Goal: Task Accomplishment & Management: Use online tool/utility

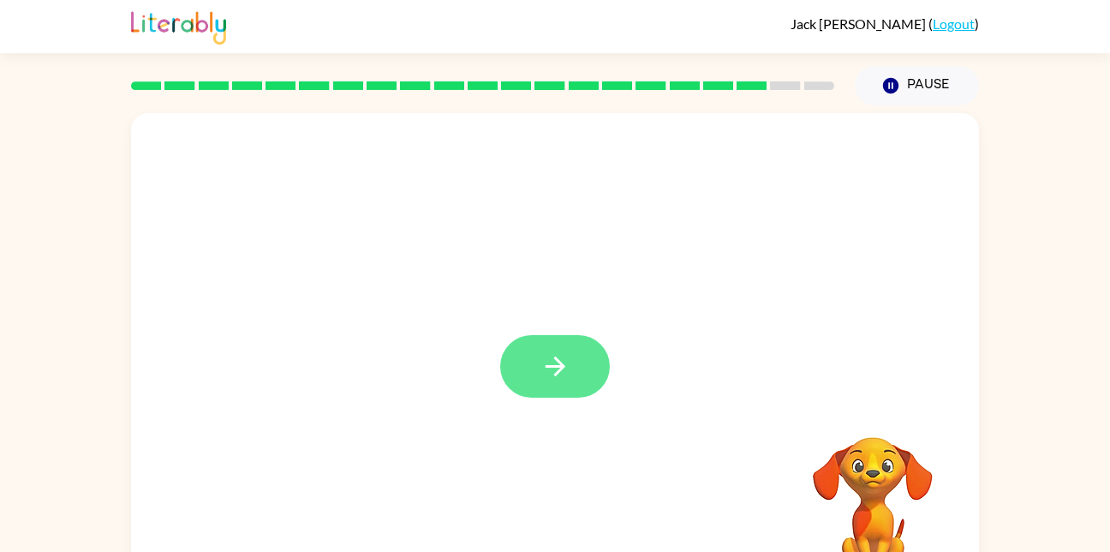
click at [566, 382] on button "button" at bounding box center [555, 366] width 110 height 63
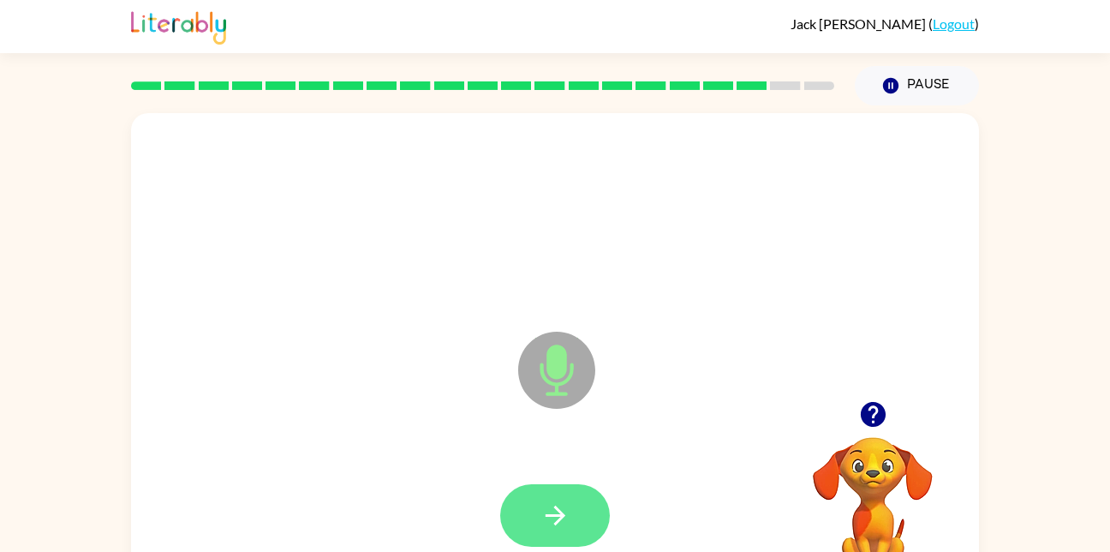
click at [601, 510] on button "button" at bounding box center [555, 515] width 110 height 63
click at [570, 501] on icon "button" at bounding box center [556, 515] width 30 height 30
click at [553, 504] on icon "button" at bounding box center [556, 515] width 30 height 30
click at [558, 496] on button "button" at bounding box center [555, 515] width 110 height 63
click at [551, 510] on icon "button" at bounding box center [556, 515] width 30 height 30
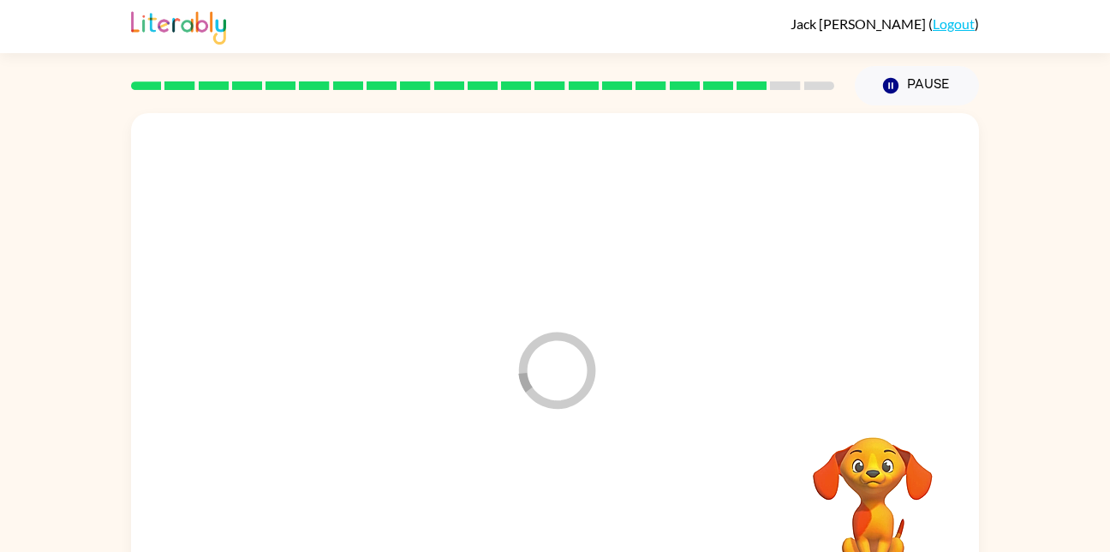
click at [547, 401] on icon at bounding box center [557, 370] width 77 height 77
click at [699, 431] on div "Loader Your response is being sent to our graders" at bounding box center [555, 357] width 848 height 489
click at [631, 443] on div "Loader Your response is being sent to our graders" at bounding box center [555, 357] width 848 height 489
click at [896, 92] on icon "button" at bounding box center [890, 85] width 15 height 15
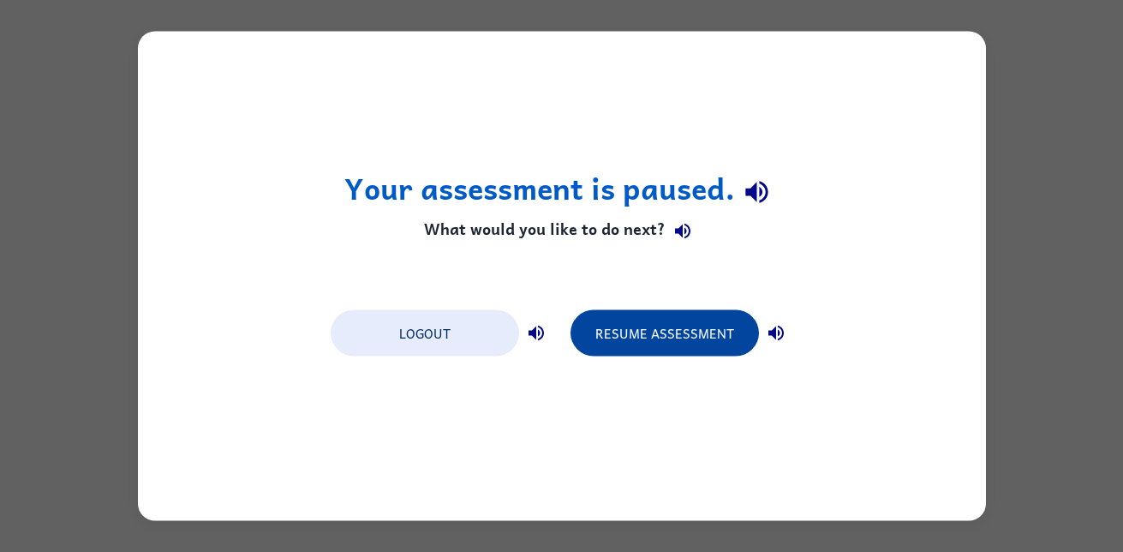
click at [702, 331] on button "Resume Assessment" at bounding box center [665, 333] width 188 height 46
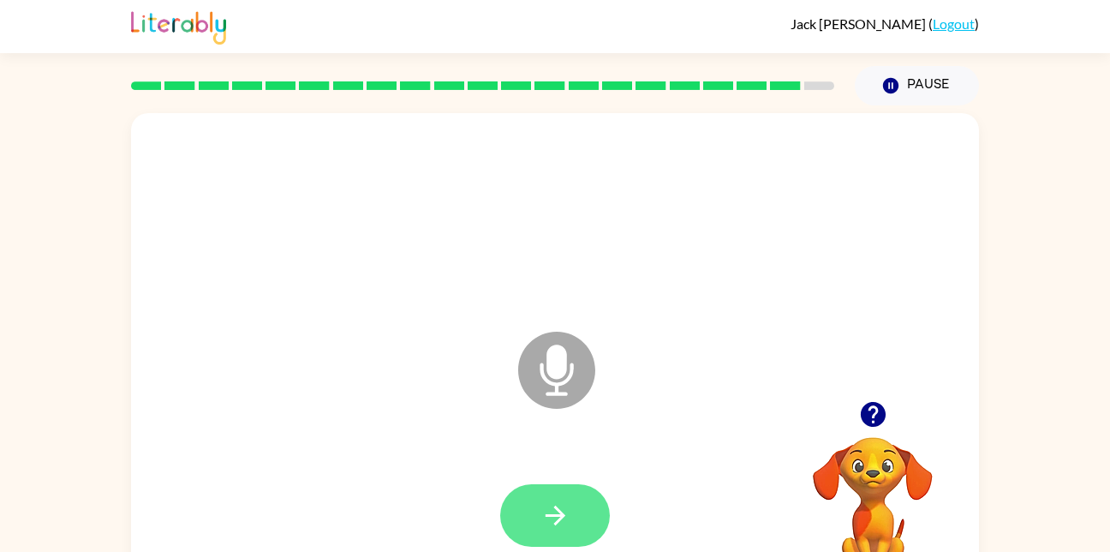
click at [583, 541] on button "button" at bounding box center [555, 515] width 110 height 63
click at [543, 514] on icon "button" at bounding box center [556, 515] width 30 height 30
click at [558, 523] on icon "button" at bounding box center [556, 515] width 30 height 30
click at [553, 508] on icon "button" at bounding box center [556, 515] width 30 height 30
click at [553, 490] on button "button" at bounding box center [555, 515] width 110 height 63
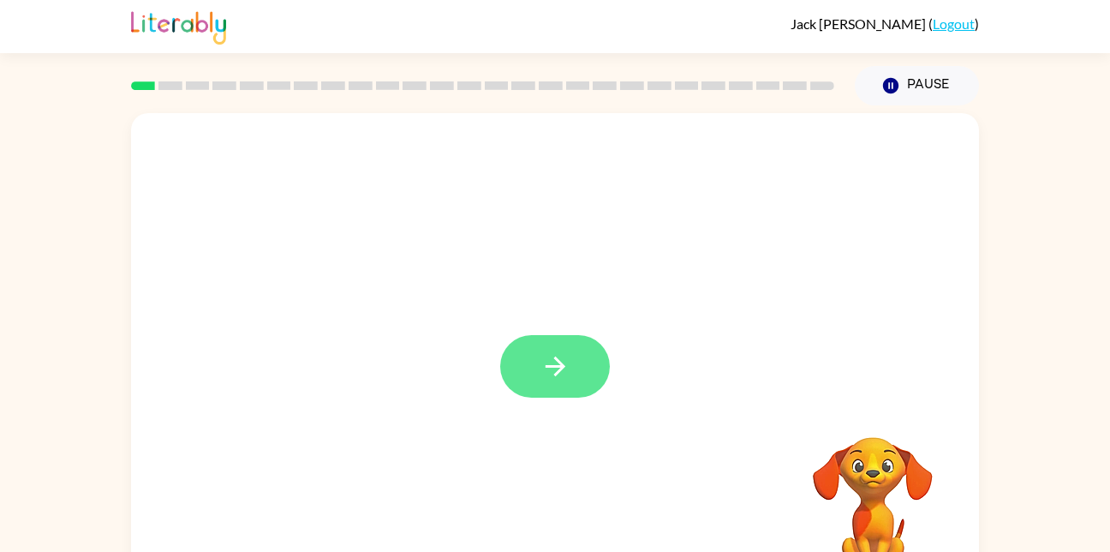
click at [549, 389] on button "button" at bounding box center [555, 366] width 110 height 63
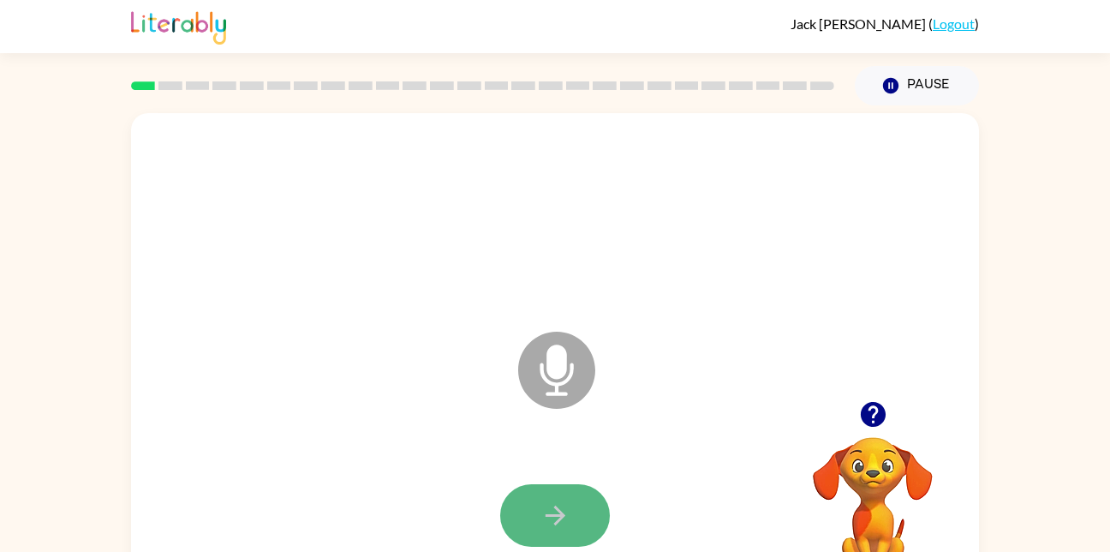
click at [559, 530] on button "button" at bounding box center [555, 515] width 110 height 63
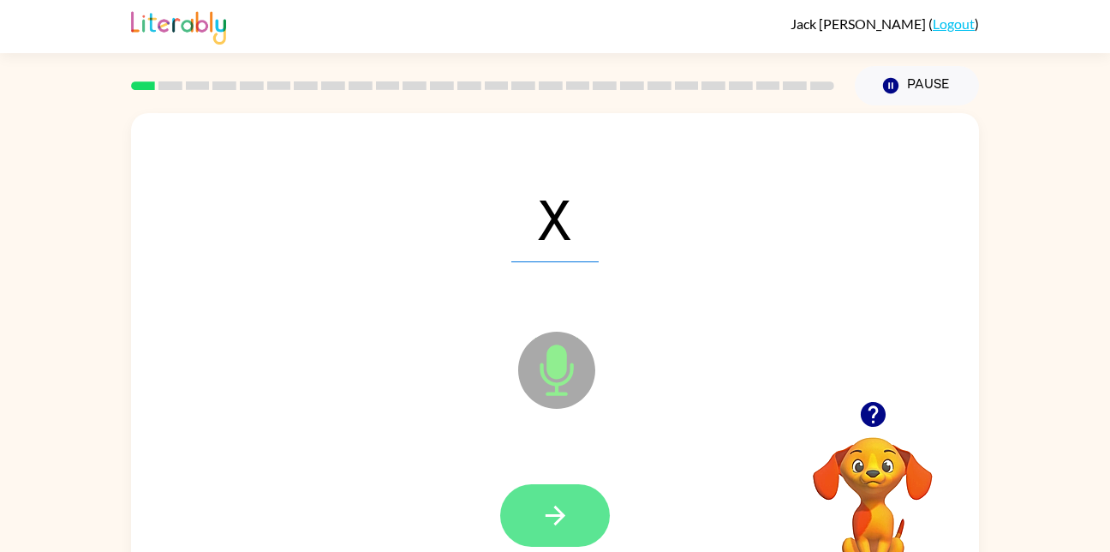
click at [511, 528] on button "button" at bounding box center [555, 515] width 110 height 63
click at [568, 498] on button "button" at bounding box center [555, 515] width 110 height 63
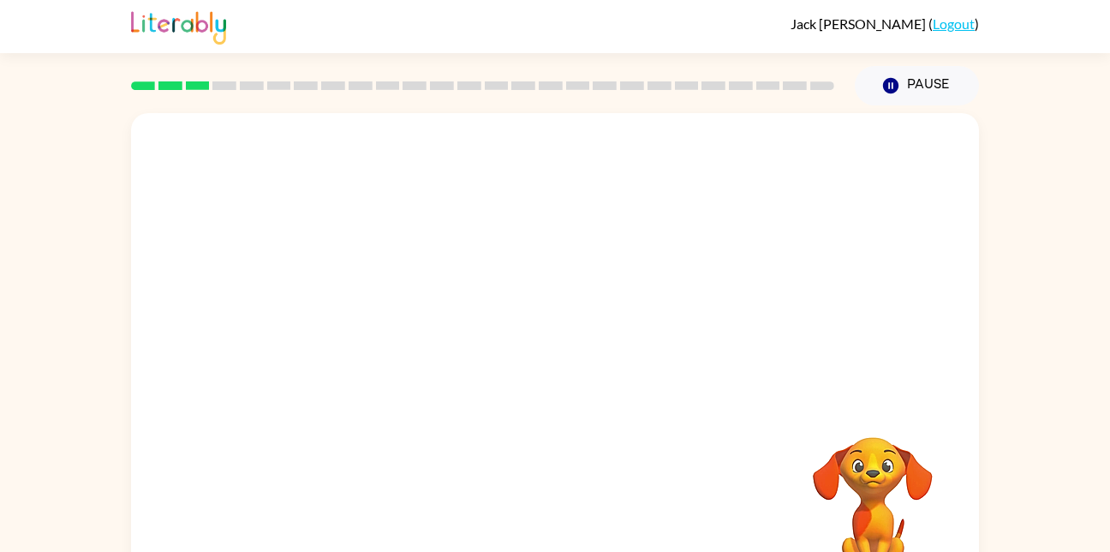
click at [208, 263] on div at bounding box center [555, 257] width 848 height 288
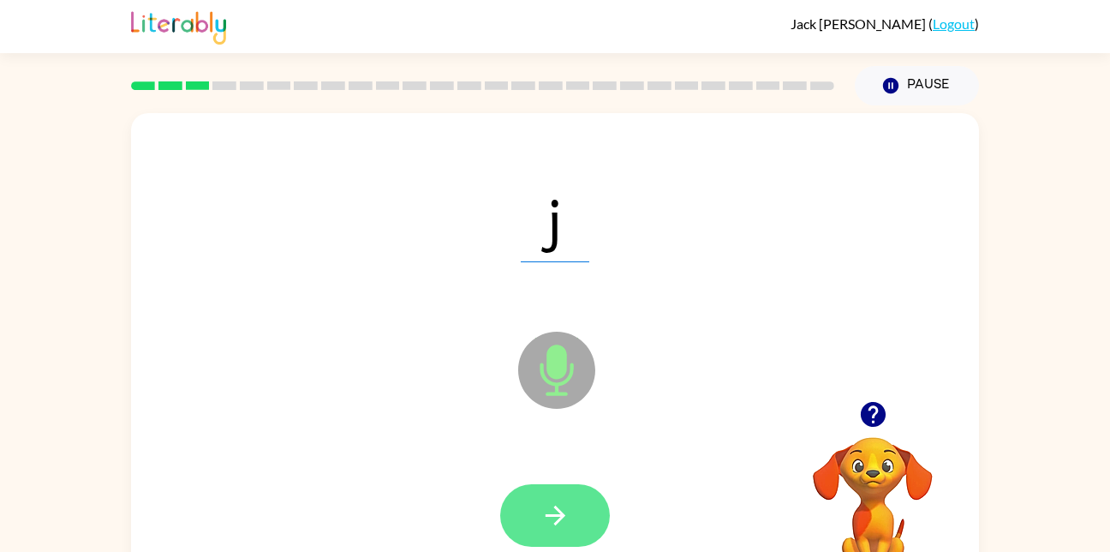
click at [559, 497] on button "button" at bounding box center [555, 515] width 110 height 63
click at [561, 507] on icon "button" at bounding box center [556, 515] width 30 height 30
click at [558, 522] on icon "button" at bounding box center [555, 515] width 20 height 20
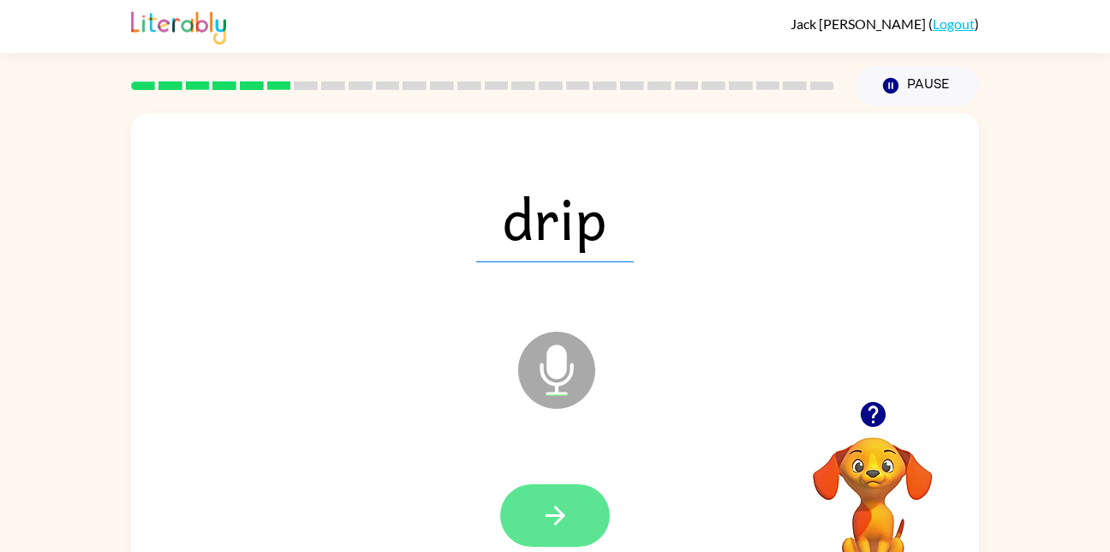
click at [556, 496] on button "button" at bounding box center [555, 515] width 110 height 63
click at [547, 506] on icon "button" at bounding box center [556, 515] width 30 height 30
click at [570, 510] on icon "button" at bounding box center [556, 515] width 30 height 30
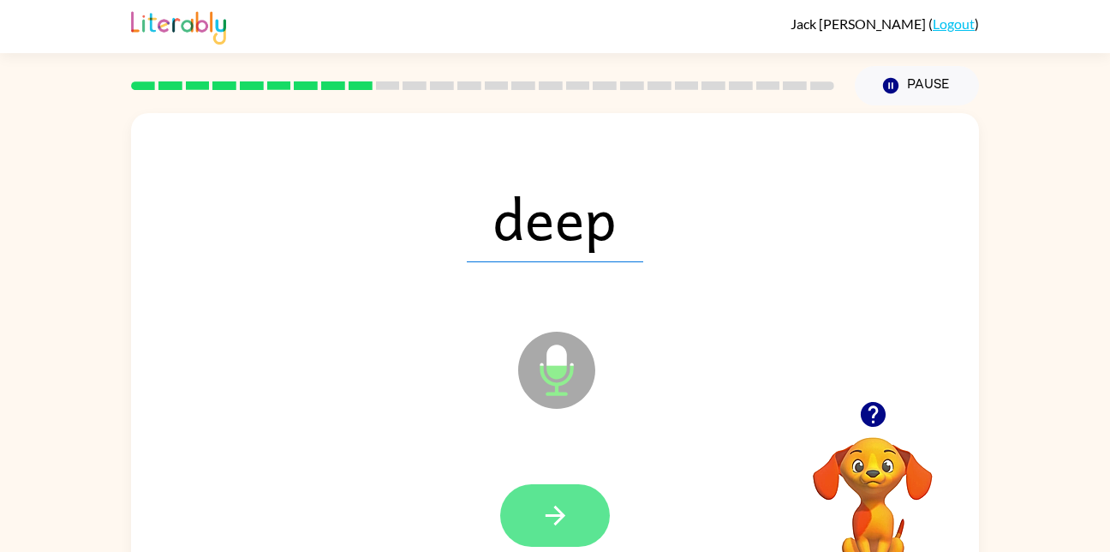
click at [546, 508] on icon "button" at bounding box center [556, 515] width 30 height 30
click at [559, 517] on icon "button" at bounding box center [555, 515] width 20 height 20
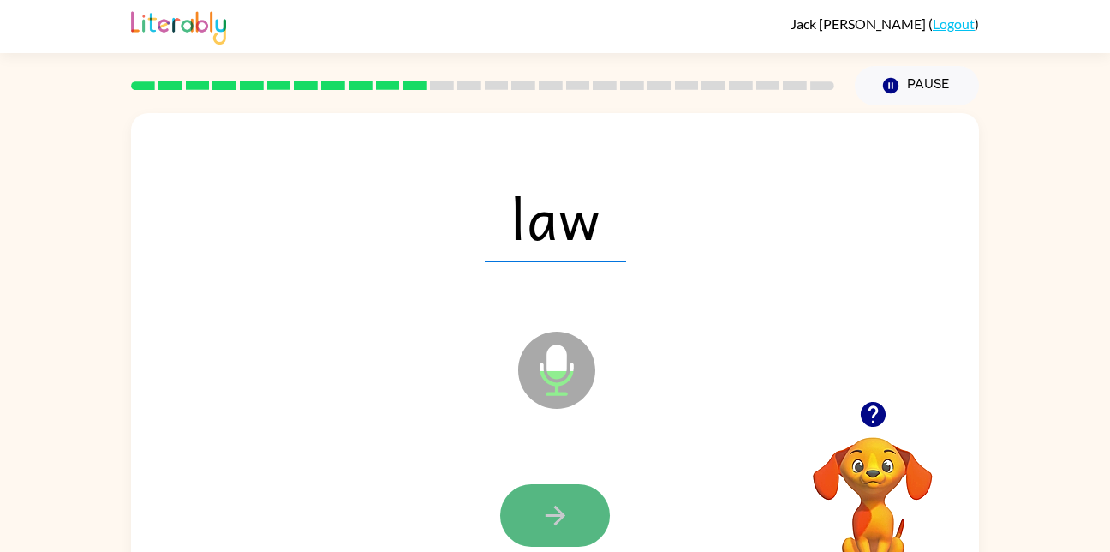
click at [587, 531] on button "button" at bounding box center [555, 515] width 110 height 63
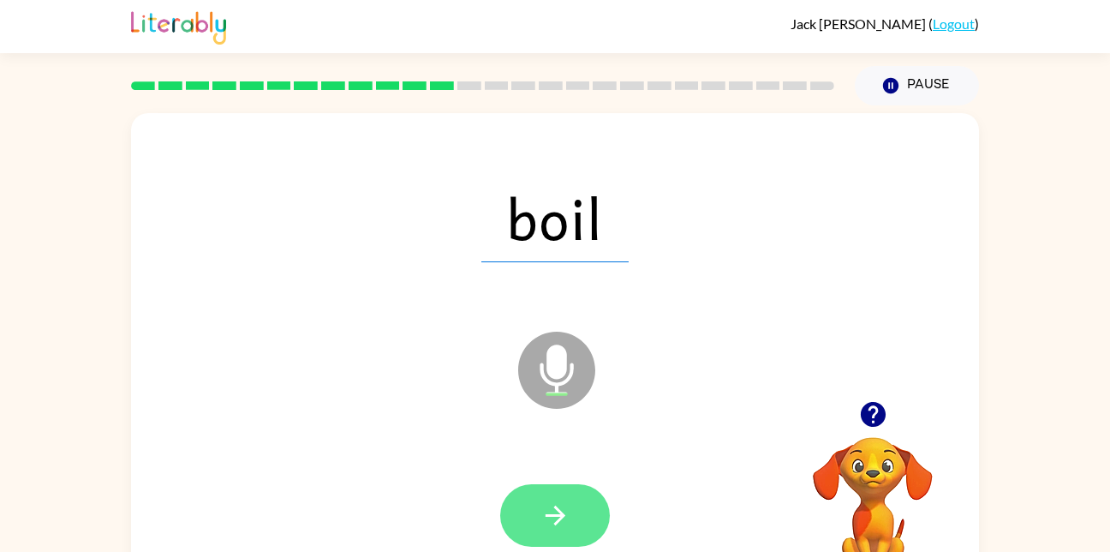
click at [559, 517] on icon "button" at bounding box center [555, 515] width 20 height 20
click at [552, 522] on icon "button" at bounding box center [556, 515] width 30 height 30
click at [550, 529] on icon "button" at bounding box center [556, 515] width 30 height 30
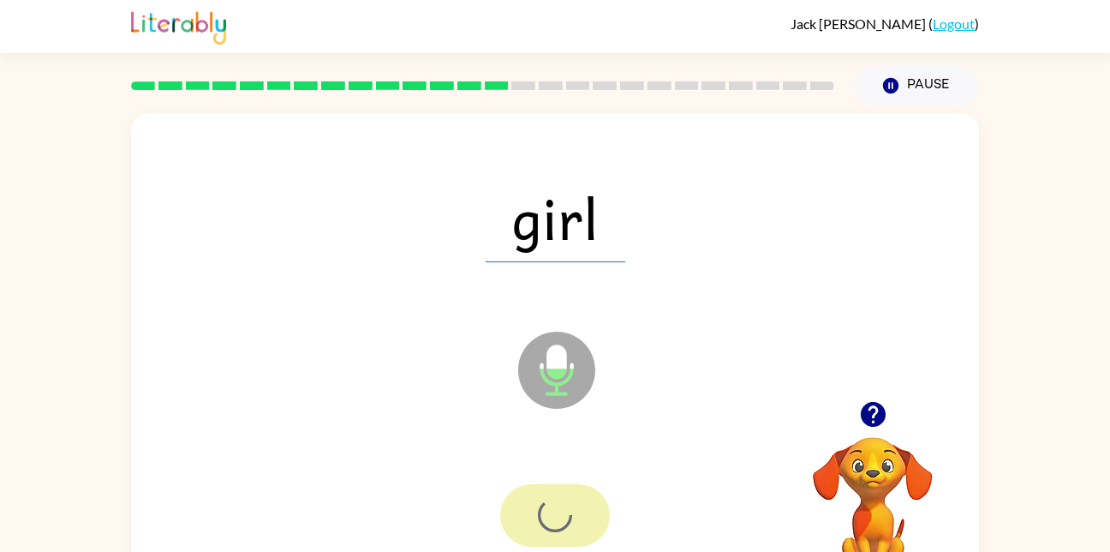
click at [533, 537] on div at bounding box center [555, 515] width 110 height 63
click at [537, 534] on div at bounding box center [555, 515] width 110 height 63
click at [547, 508] on div at bounding box center [555, 515] width 110 height 63
click at [535, 503] on div at bounding box center [555, 515] width 110 height 63
click at [545, 507] on div at bounding box center [555, 515] width 110 height 63
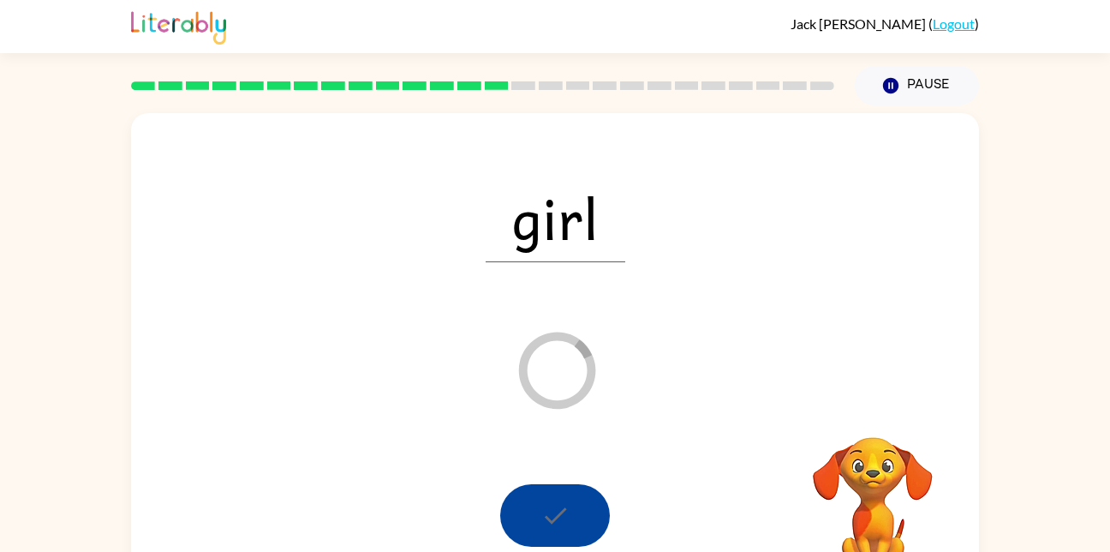
click at [545, 521] on div at bounding box center [555, 515] width 110 height 63
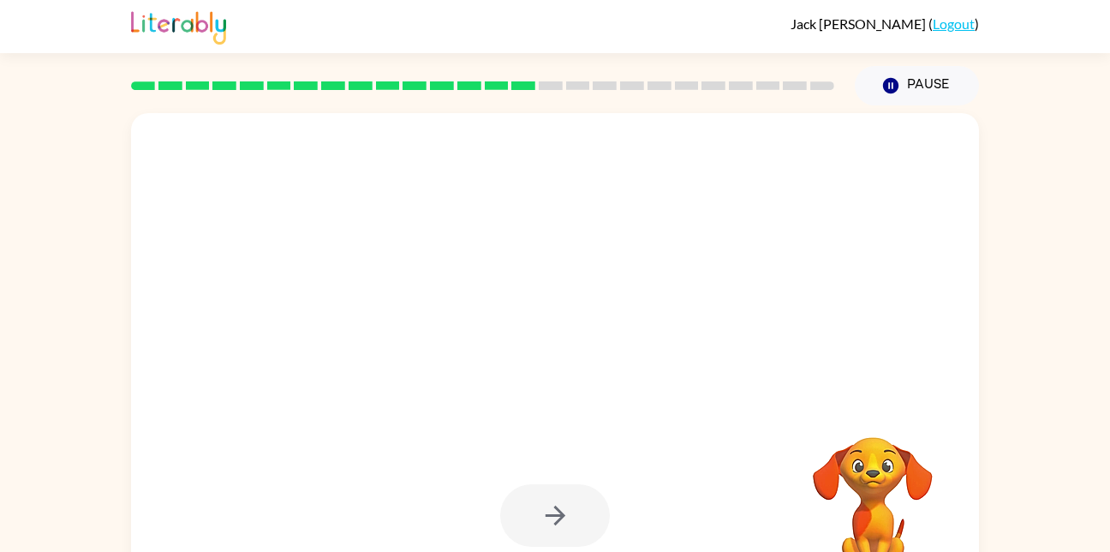
click at [547, 517] on div at bounding box center [555, 515] width 110 height 63
click at [541, 515] on div at bounding box center [555, 515] width 110 height 63
click at [539, 520] on div at bounding box center [555, 515] width 110 height 63
click at [535, 523] on div at bounding box center [555, 515] width 110 height 63
click at [535, 528] on div at bounding box center [555, 515] width 110 height 63
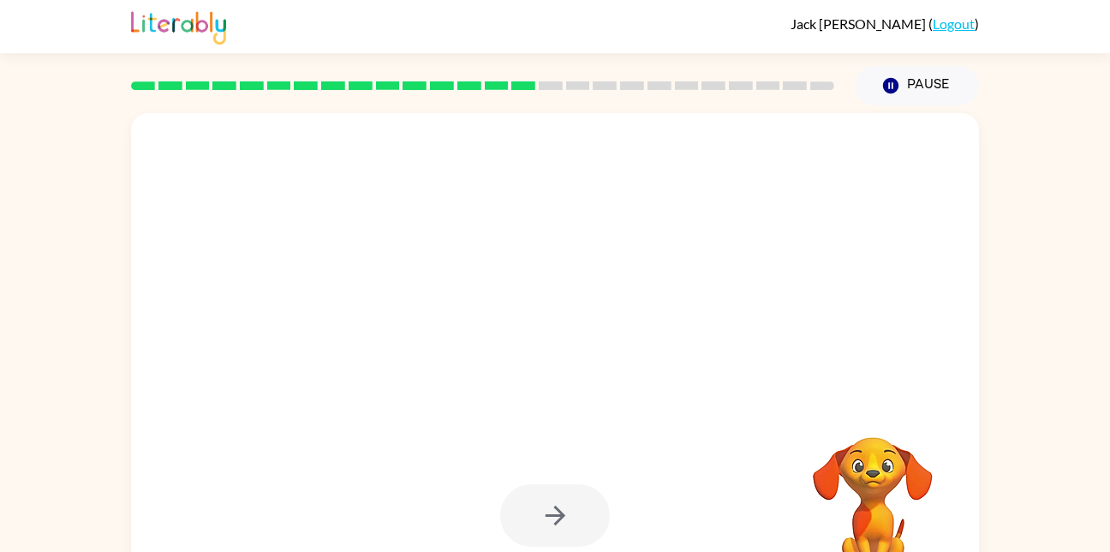
click at [546, 532] on div at bounding box center [555, 515] width 110 height 63
click at [554, 527] on div at bounding box center [555, 515] width 110 height 63
click at [548, 514] on div at bounding box center [555, 515] width 110 height 63
click at [550, 499] on div at bounding box center [555, 515] width 110 height 63
click at [541, 503] on icon "button" at bounding box center [556, 515] width 30 height 30
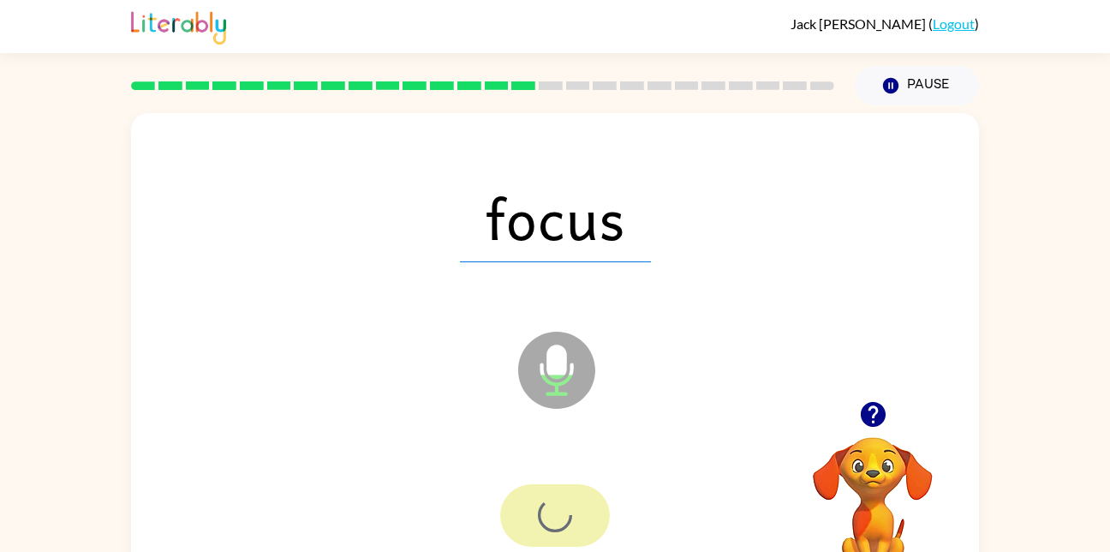
click at [529, 522] on div at bounding box center [555, 515] width 110 height 63
click at [554, 518] on div at bounding box center [555, 515] width 110 height 63
click at [566, 519] on div at bounding box center [555, 515] width 110 height 63
click at [565, 510] on div at bounding box center [555, 515] width 110 height 63
click at [549, 517] on div at bounding box center [555, 515] width 110 height 63
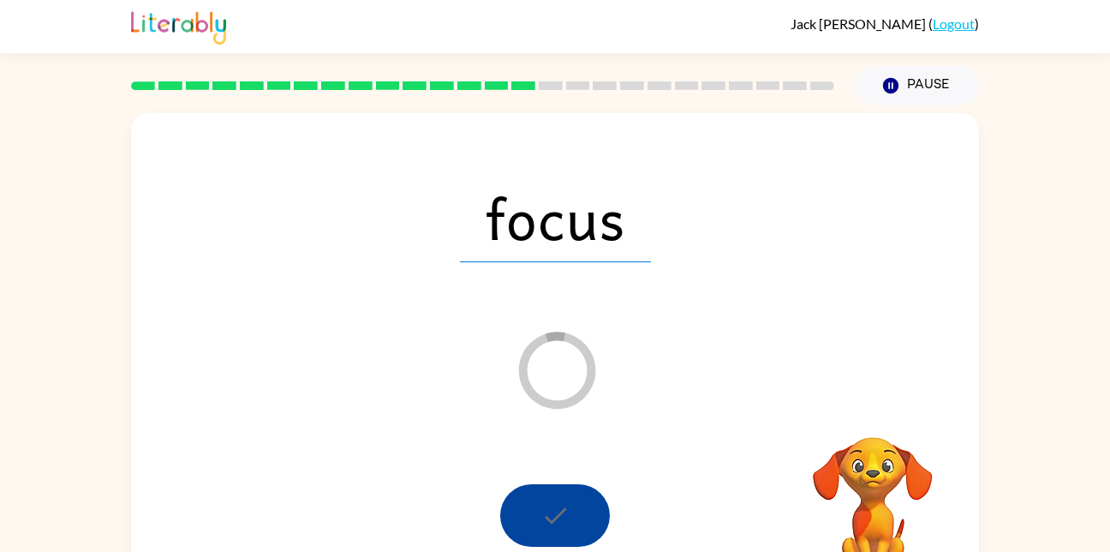
click at [558, 514] on div at bounding box center [555, 515] width 110 height 63
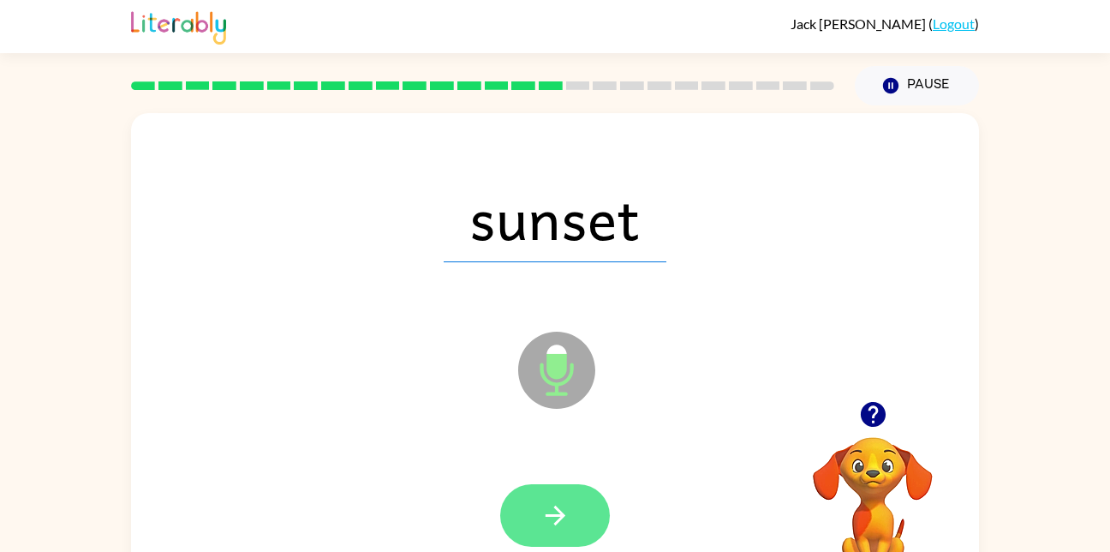
click at [583, 500] on button "button" at bounding box center [555, 515] width 110 height 63
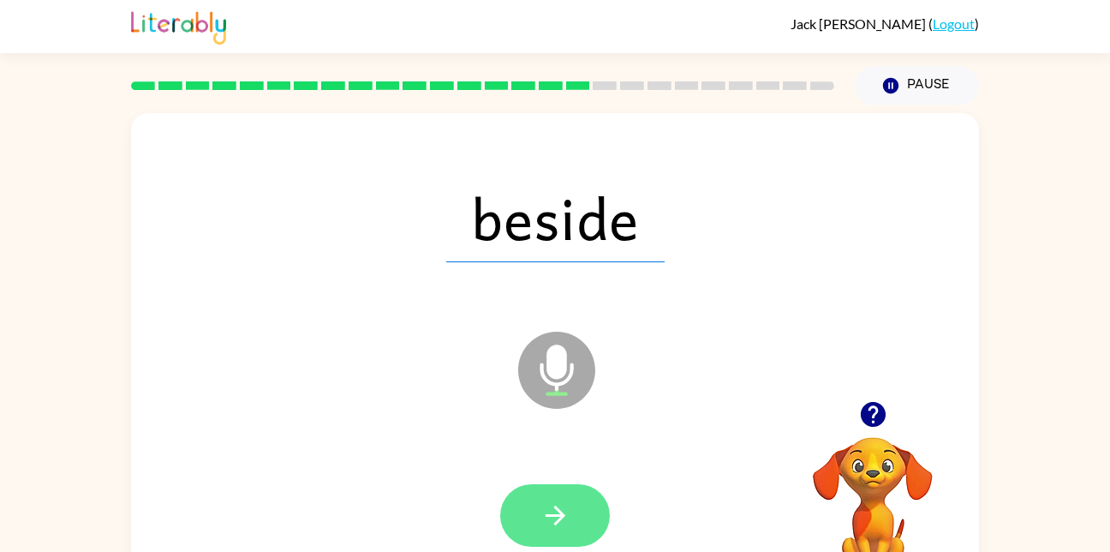
click at [534, 511] on button "button" at bounding box center [555, 515] width 110 height 63
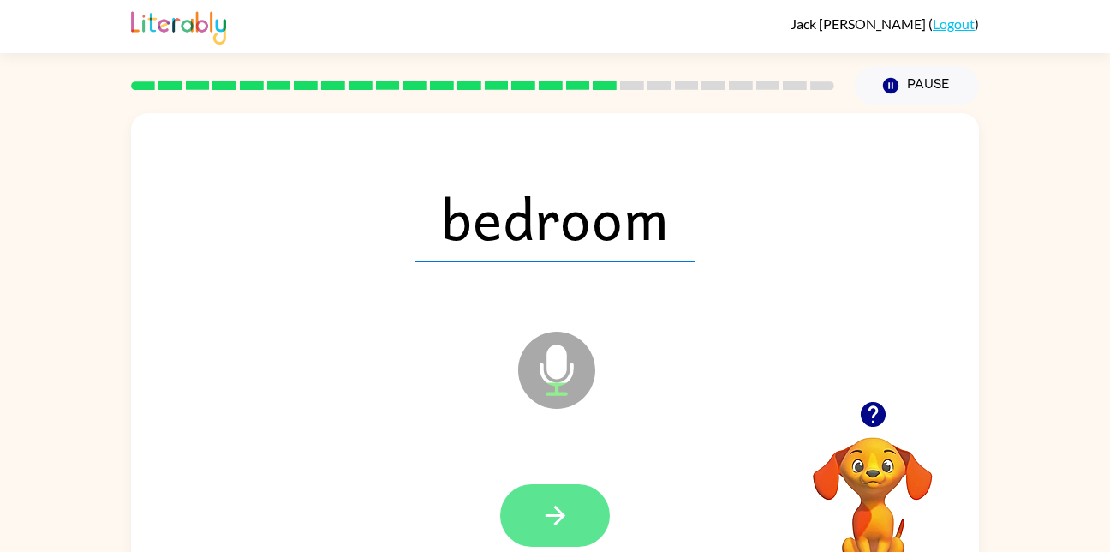
click at [551, 502] on icon "button" at bounding box center [556, 515] width 30 height 30
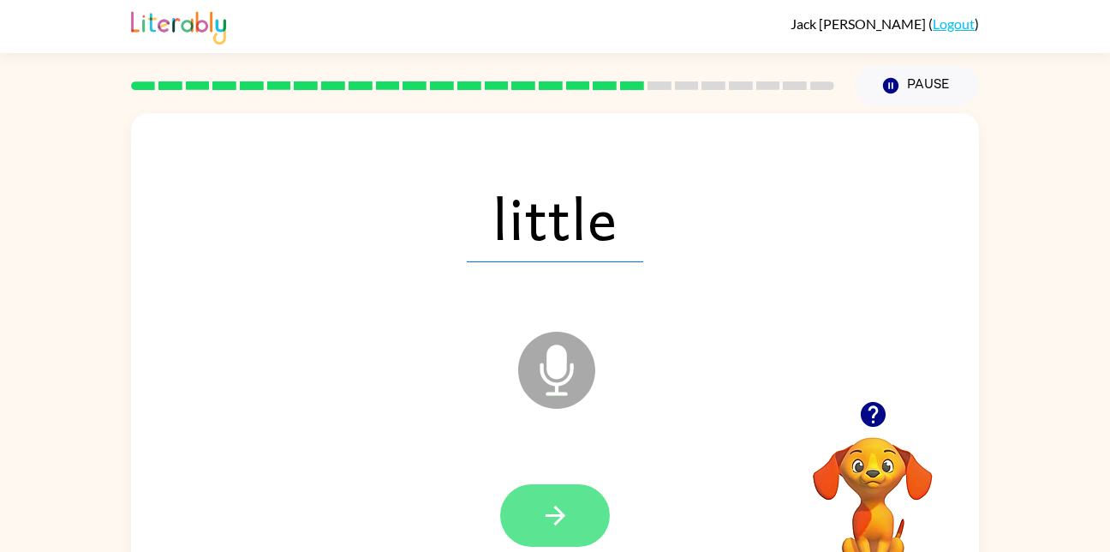
click at [533, 487] on button "button" at bounding box center [555, 515] width 110 height 63
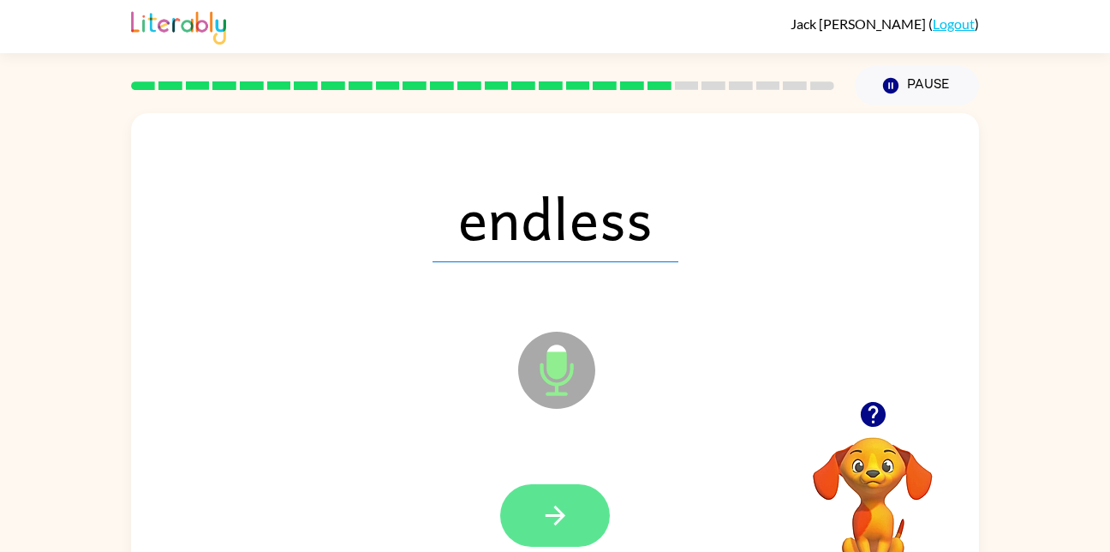
click at [554, 541] on button "button" at bounding box center [555, 515] width 110 height 63
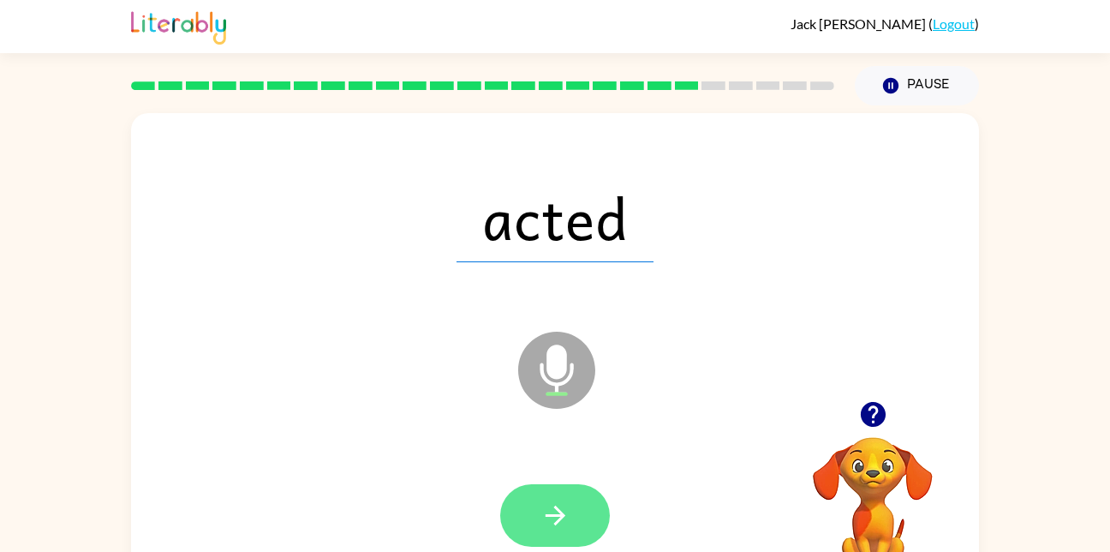
click at [554, 511] on icon "button" at bounding box center [556, 515] width 30 height 30
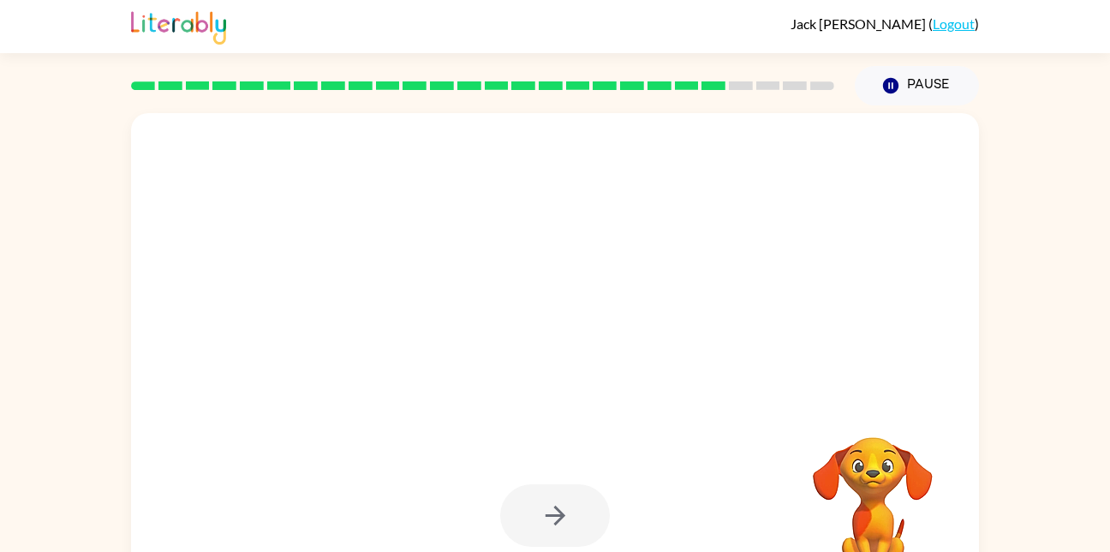
click at [559, 505] on div at bounding box center [555, 515] width 110 height 63
click at [566, 535] on div at bounding box center [555, 515] width 110 height 63
click at [561, 524] on div at bounding box center [555, 515] width 110 height 63
click at [869, 500] on video "Your browser must support playing .mp4 files to use Literably. Please try using…" at bounding box center [872, 495] width 171 height 171
click at [889, 499] on video "Your browser must support playing .mp4 files to use Literably. Please try using…" at bounding box center [872, 495] width 171 height 171
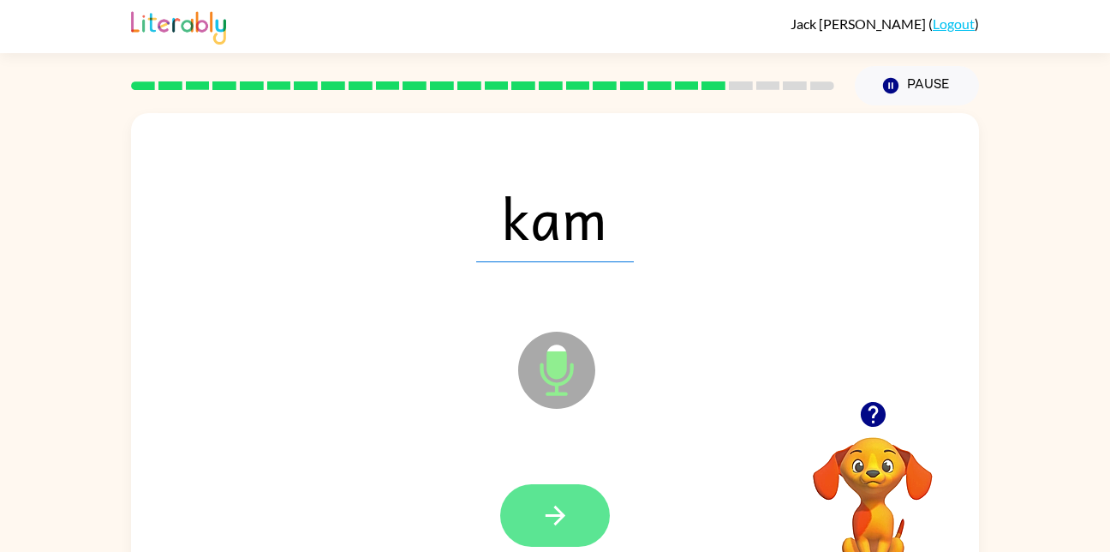
click at [596, 533] on button "button" at bounding box center [555, 515] width 110 height 63
click at [535, 500] on button "button" at bounding box center [555, 515] width 110 height 63
click at [565, 520] on icon "button" at bounding box center [556, 515] width 30 height 30
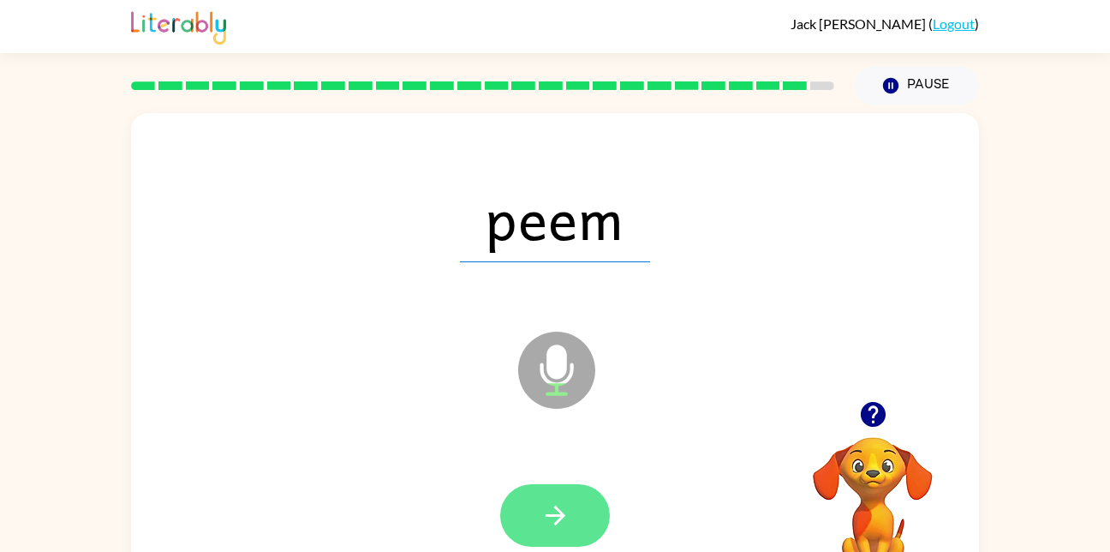
click at [549, 511] on icon "button" at bounding box center [556, 515] width 30 height 30
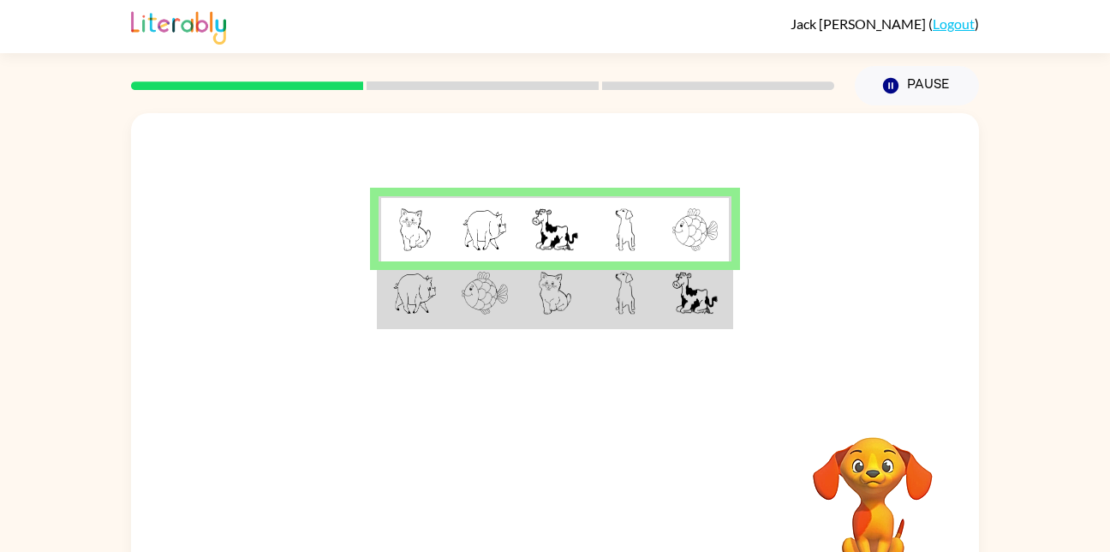
click at [15, 252] on div "Your browser must support playing .mp4 files to use Literably. Please try using…" at bounding box center [555, 353] width 1110 height 497
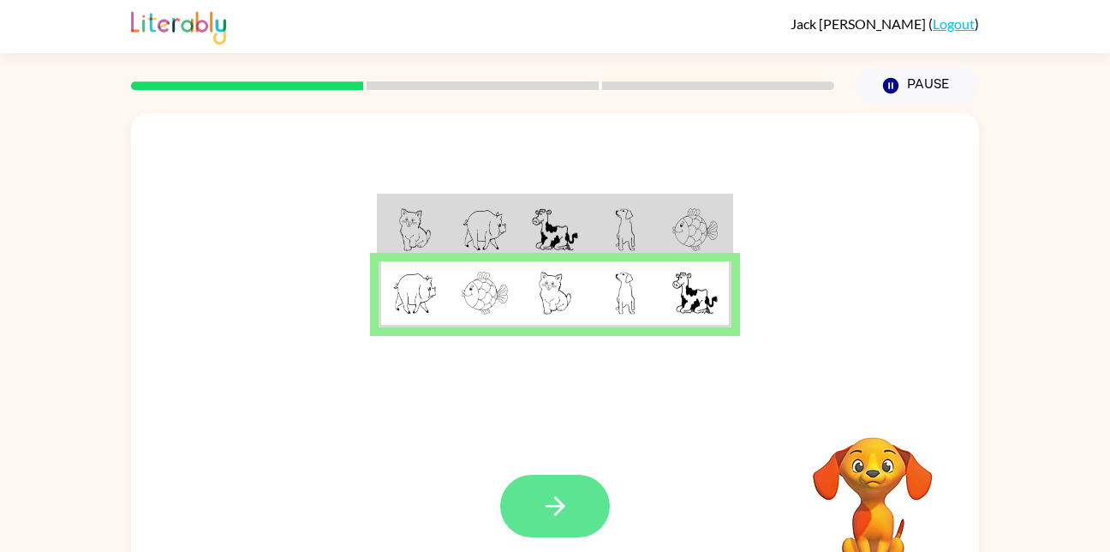
click at [571, 487] on button "button" at bounding box center [555, 506] width 110 height 63
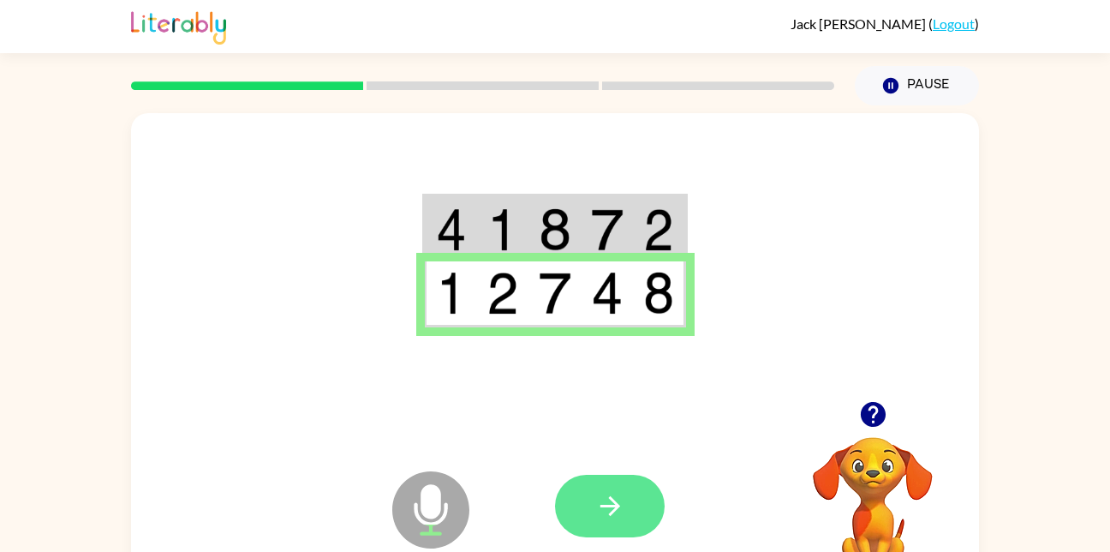
click at [594, 523] on button "button" at bounding box center [610, 506] width 110 height 63
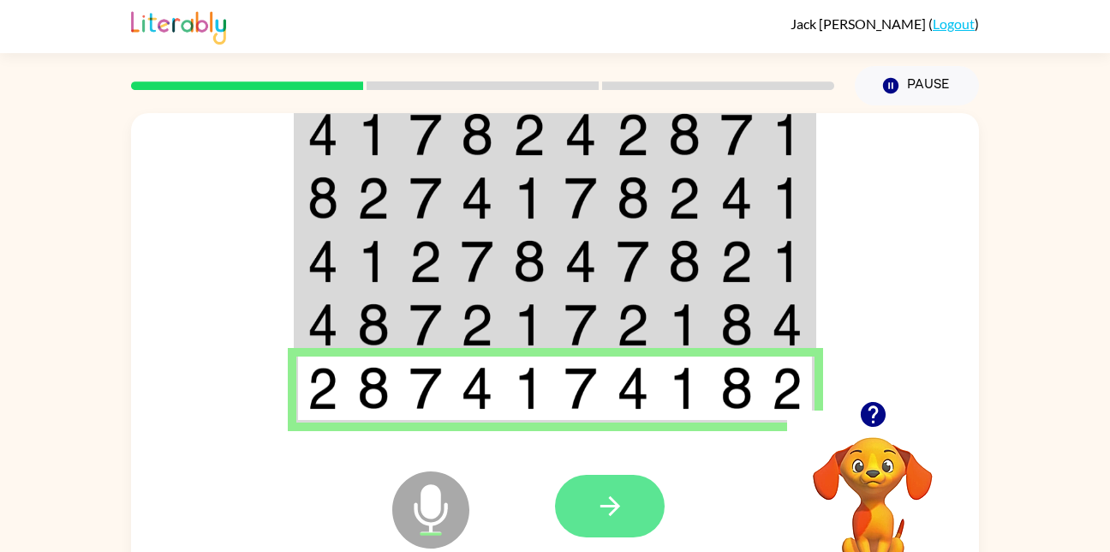
click at [607, 525] on button "button" at bounding box center [610, 506] width 110 height 63
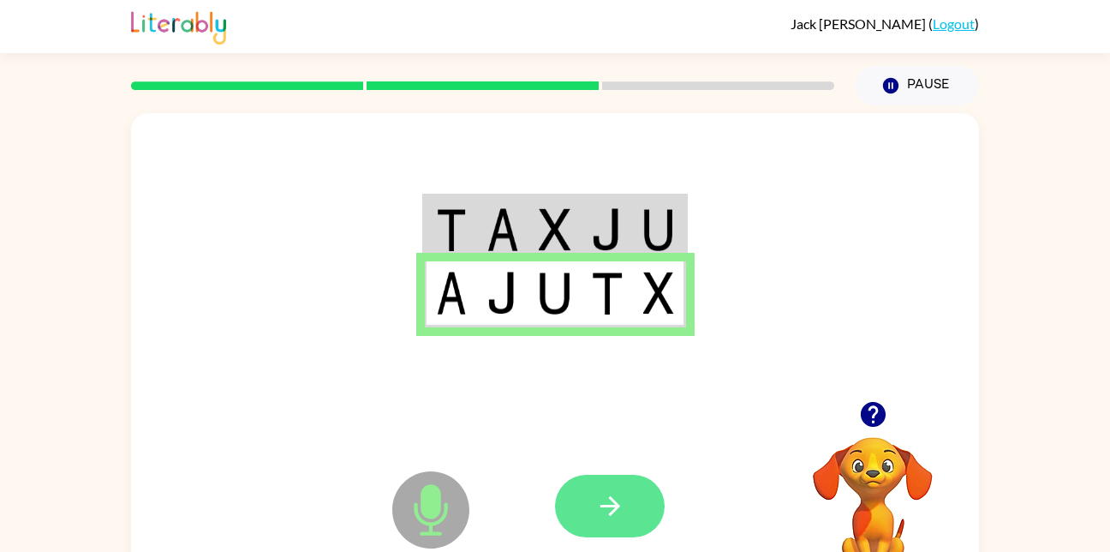
click at [621, 505] on icon "button" at bounding box center [610, 506] width 30 height 30
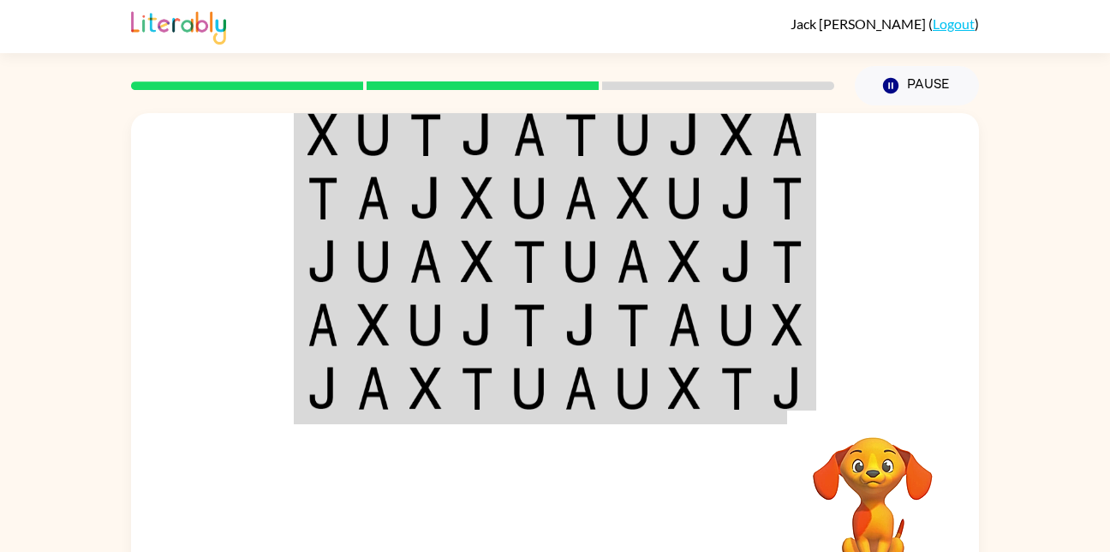
click at [874, 462] on video "Your browser must support playing .mp4 files to use Literably. Please try using…" at bounding box center [872, 495] width 171 height 171
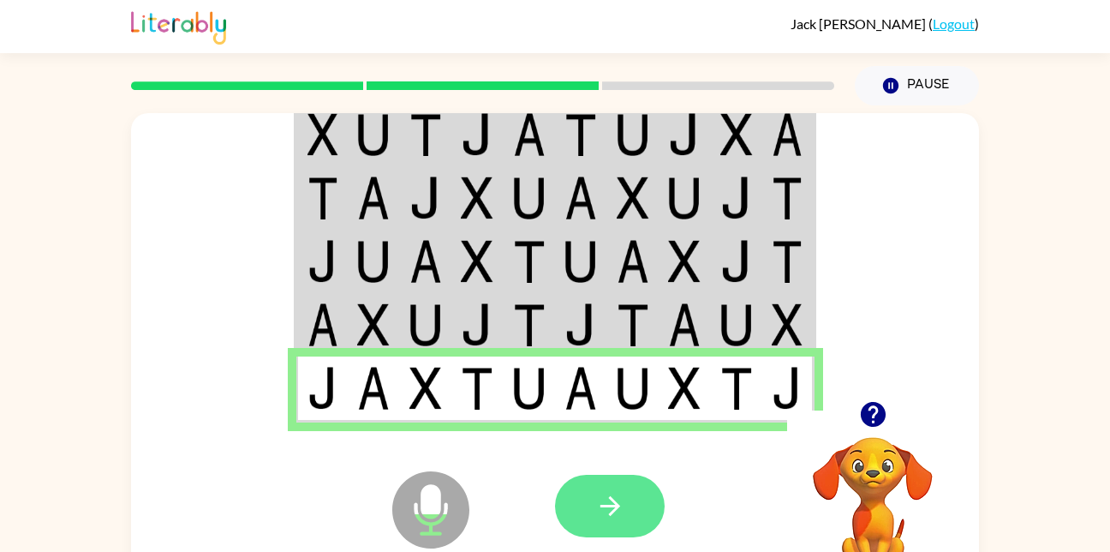
click at [607, 498] on icon "button" at bounding box center [610, 506] width 30 height 30
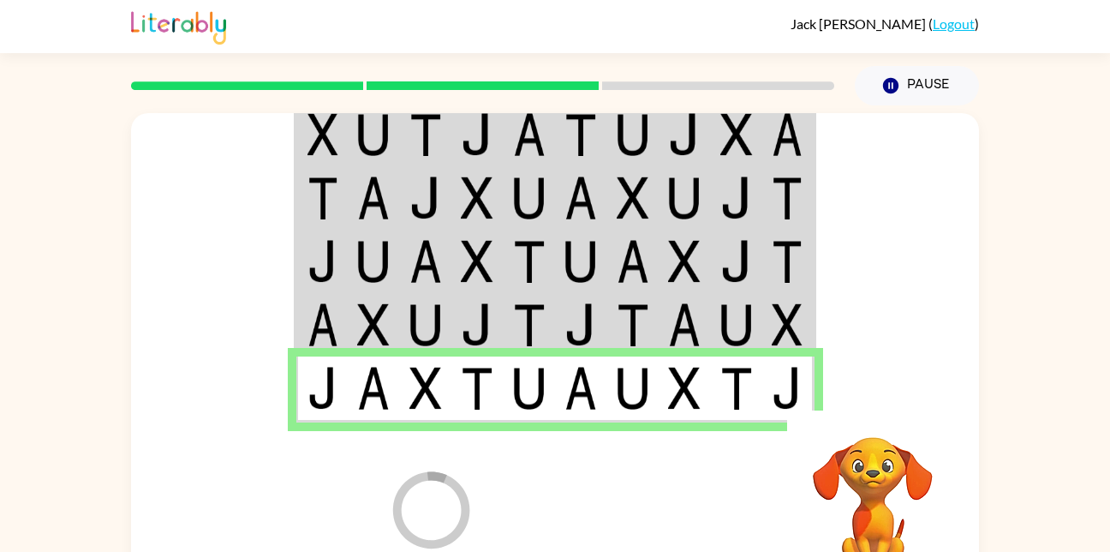
click at [574, 529] on div at bounding box center [681, 506] width 253 height 193
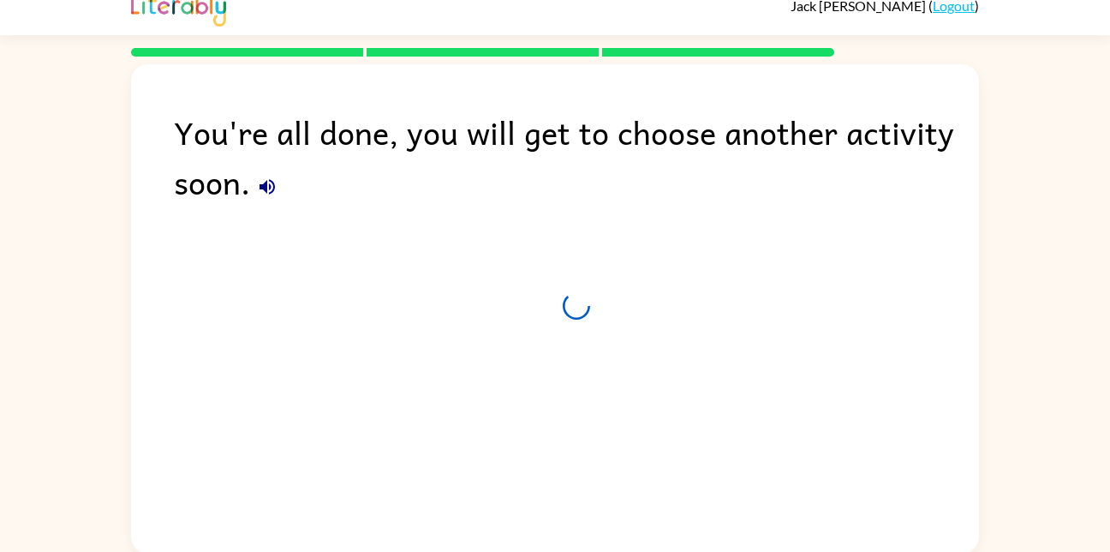
click at [622, 520] on div "You're all done, you will get to choose another activity soon." at bounding box center [555, 304] width 848 height 481
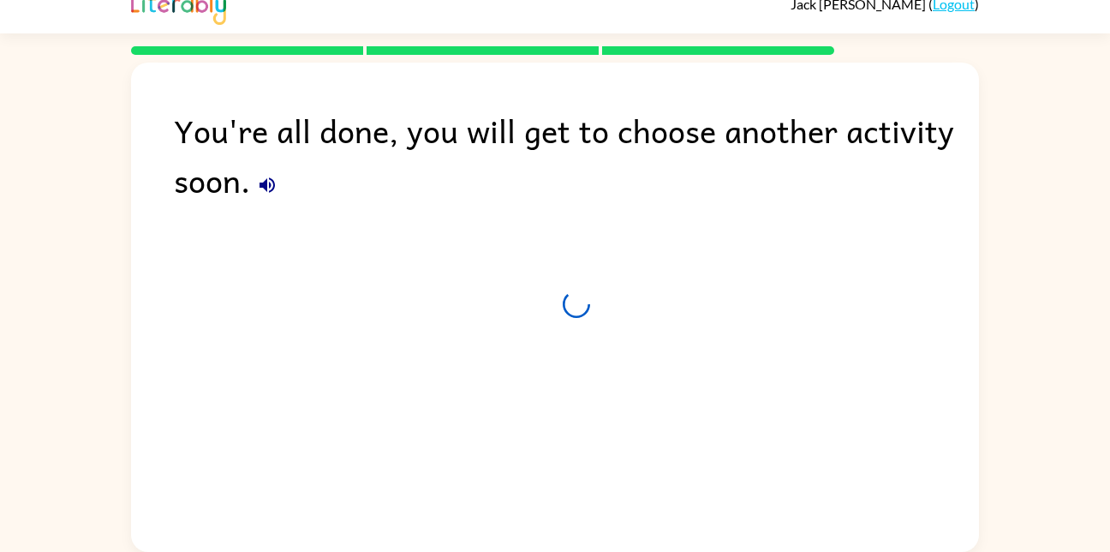
click at [609, 511] on div "You're all done, you will get to choose another activity soon." at bounding box center [555, 303] width 848 height 481
click at [606, 504] on div "You're all done, you will get to choose another activity soon." at bounding box center [555, 303] width 848 height 481
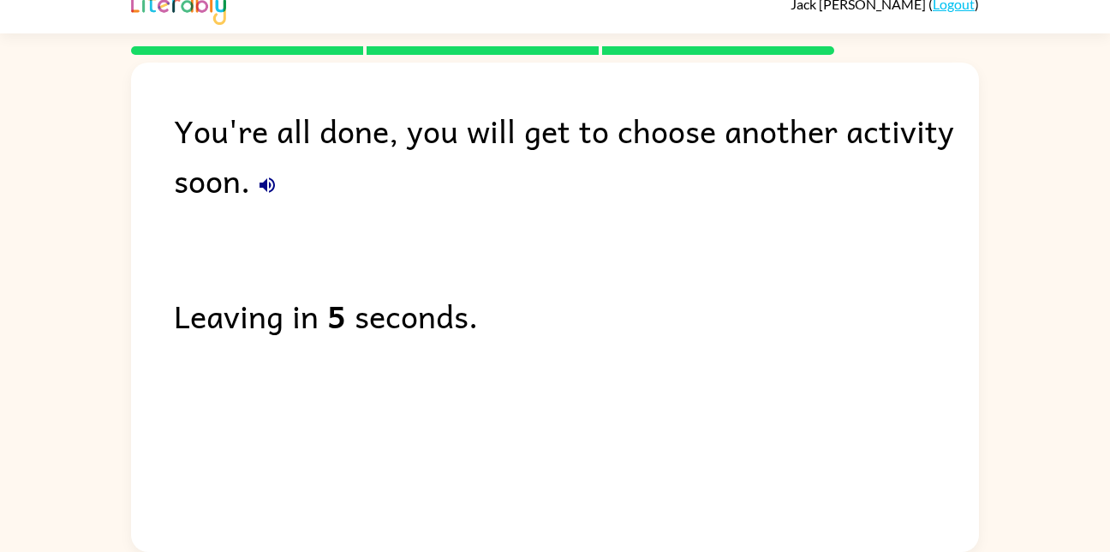
click at [601, 492] on div "You're all done, you will get to choose another activity soon. Leaving in 5 sec…" at bounding box center [555, 303] width 848 height 481
